Goal: Information Seeking & Learning: Learn about a topic

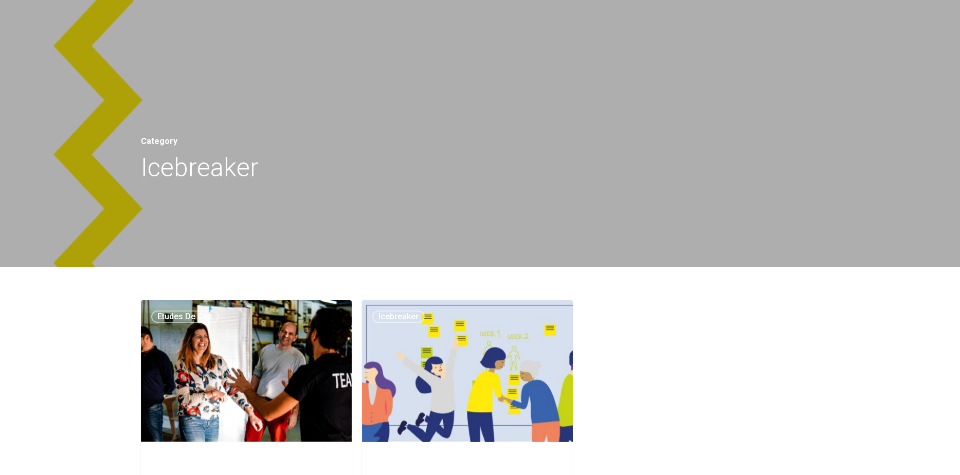
scroll to position [206, 0]
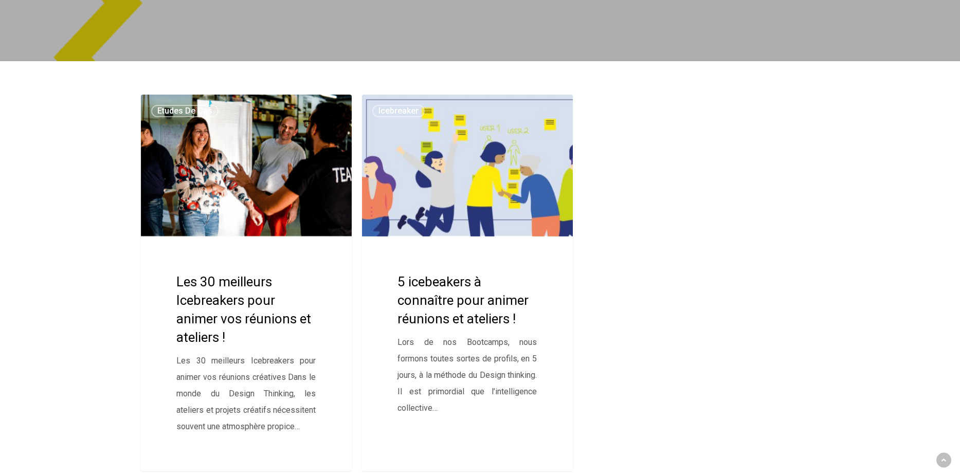
click at [207, 283] on link "Les 30 meilleurs Icebreakers pour animer vos réunions et ateliers !" at bounding box center [246, 283] width 211 height 376
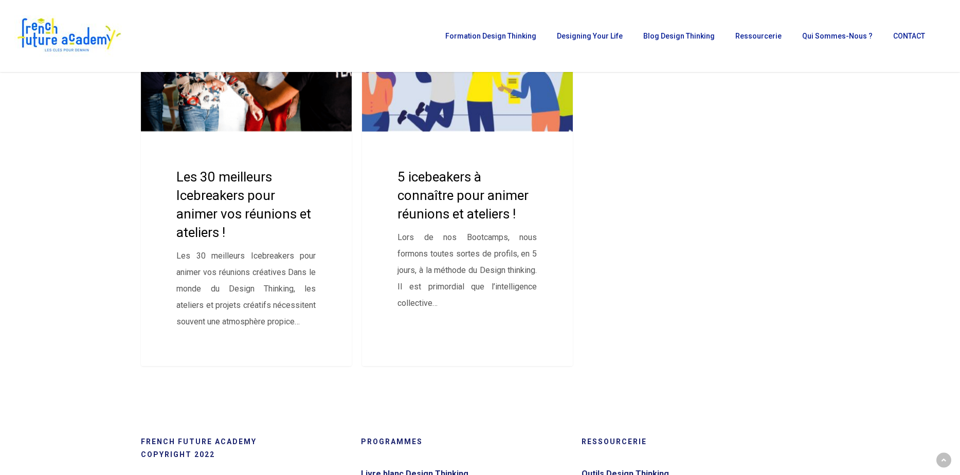
scroll to position [257, 0]
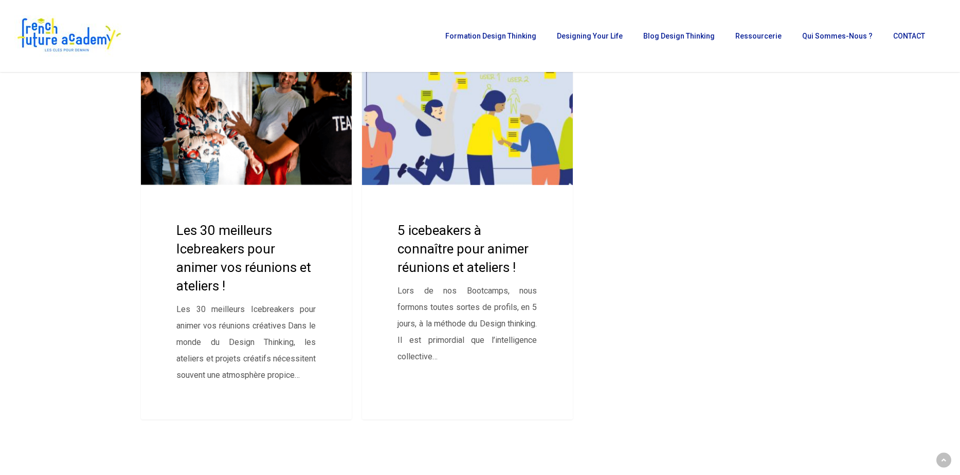
click at [446, 244] on link "5 icebeakers à connaître pour animer réunions et ateliers !" at bounding box center [467, 231] width 211 height 376
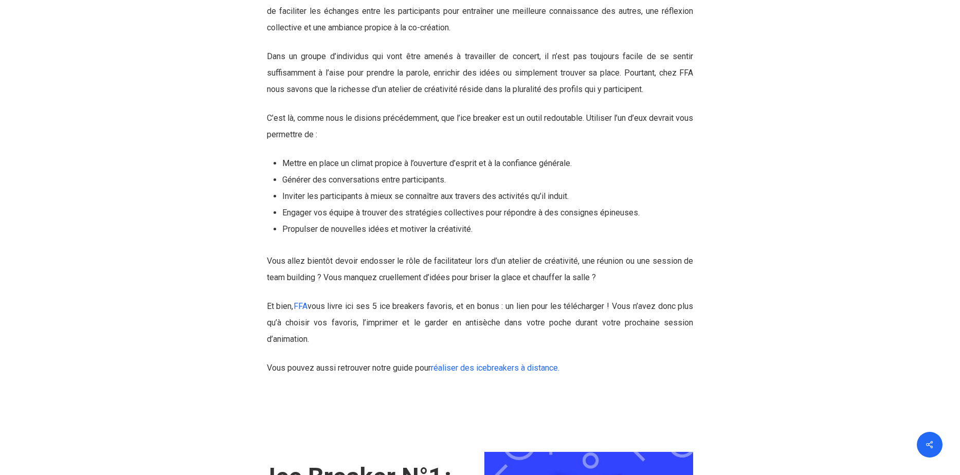
scroll to position [1234, 0]
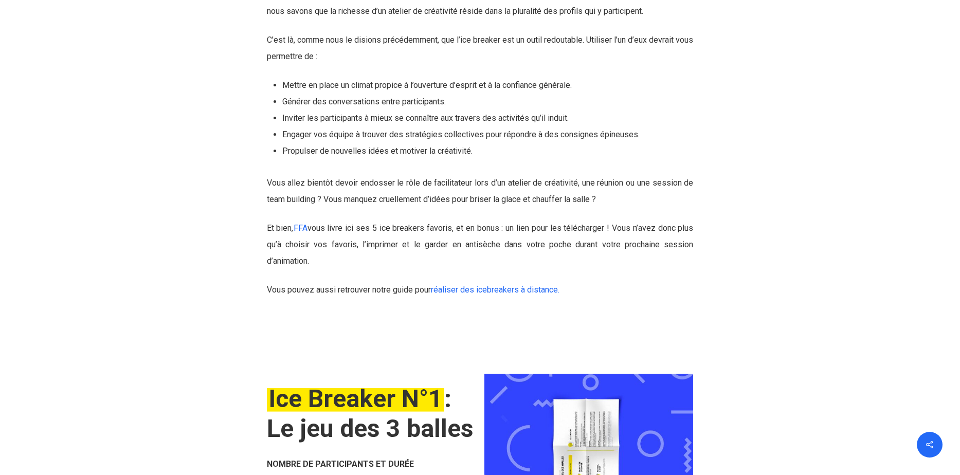
click at [478, 287] on link "réaliser des icebreakers à distance." at bounding box center [495, 290] width 129 height 10
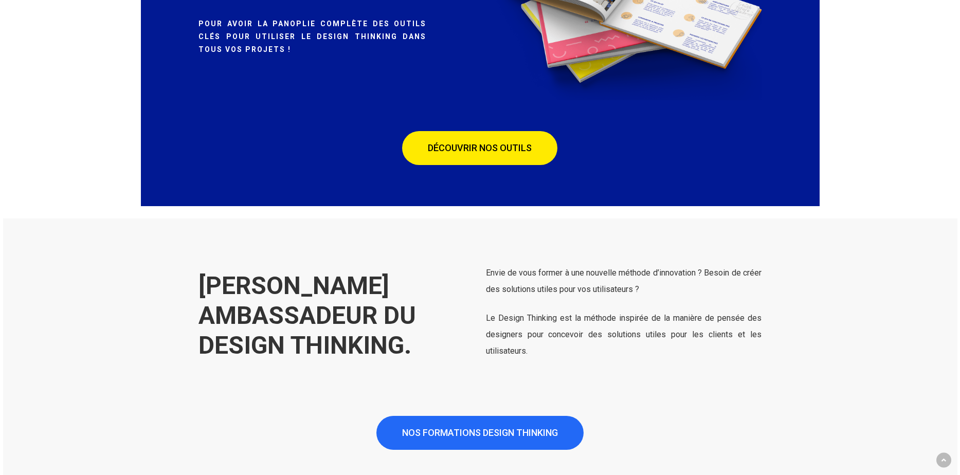
scroll to position [6271, 0]
